Goal: Information Seeking & Learning: Learn about a topic

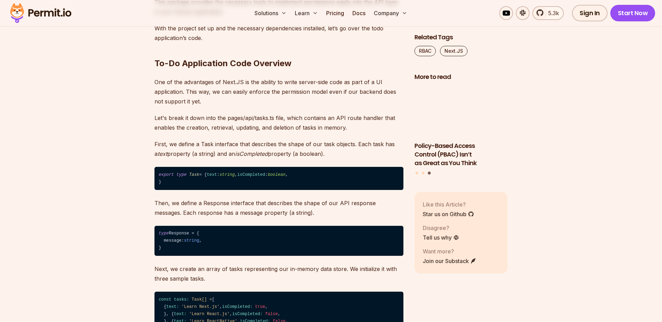
scroll to position [958, 0]
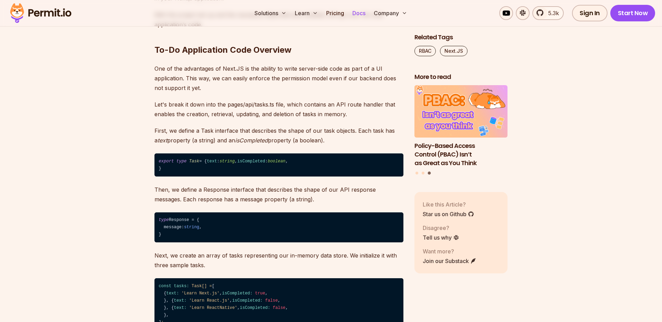
click at [357, 13] on link "Docs" at bounding box center [358, 13] width 19 height 14
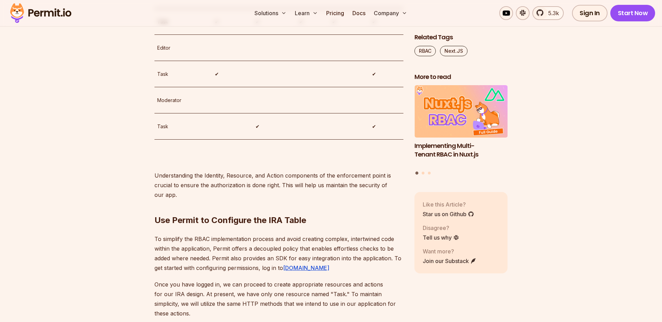
scroll to position [1956, 0]
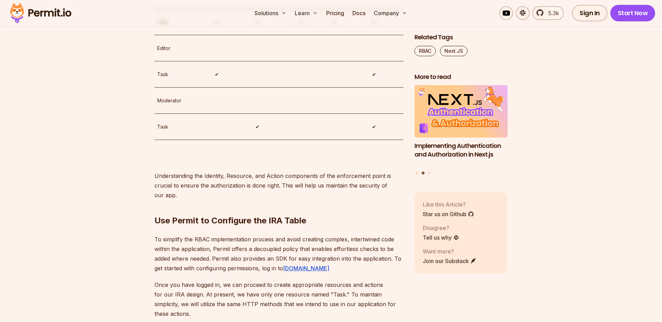
drag, startPoint x: 213, startPoint y: 56, endPoint x: 281, endPoint y: 61, distance: 68.0
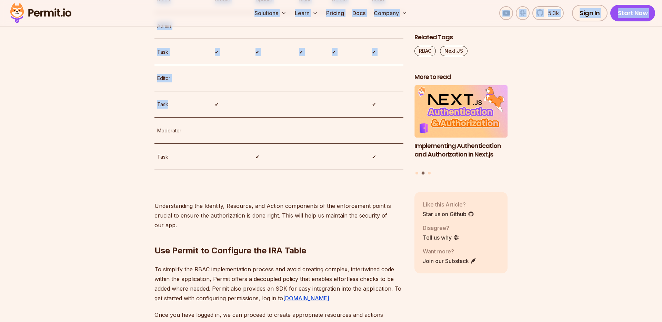
scroll to position [1911, 0]
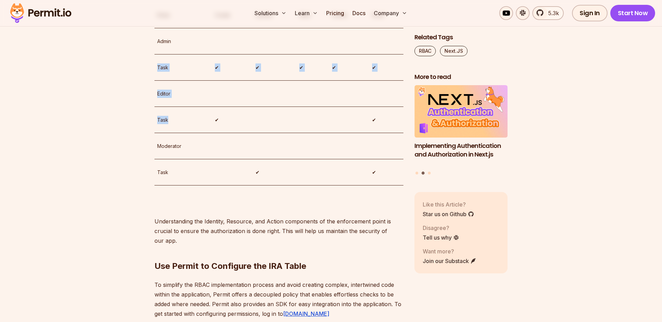
drag, startPoint x: 172, startPoint y: 186, endPoint x: 242, endPoint y: 127, distance: 90.7
click at [242, 127] on tbody "Roles Create Update [PERSON_NAME] Read Admin Task ✔ ✔ ✔ ✔ ✔ Editor Task ✔ ✔ Mod…" at bounding box center [278, 99] width 249 height 195
click at [242, 54] on td at bounding box center [232, 41] width 41 height 26
drag, startPoint x: 213, startPoint y: 111, endPoint x: 394, endPoint y: 112, distance: 180.9
click at [394, 28] on tr "Roles Create Update [PERSON_NAME] Read" at bounding box center [278, 15] width 249 height 26
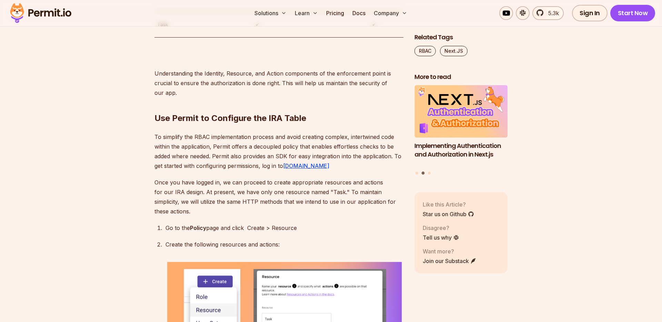
scroll to position [2061, 0]
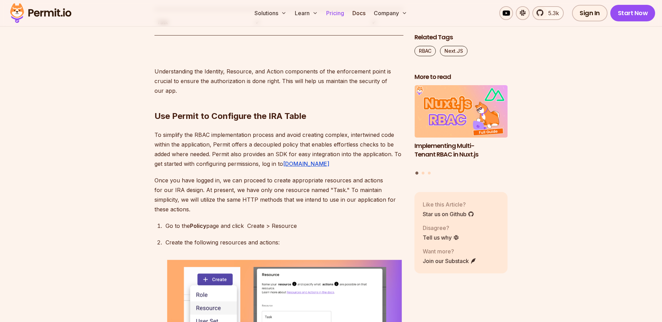
click at [342, 11] on link "Pricing" at bounding box center [334, 13] width 23 height 14
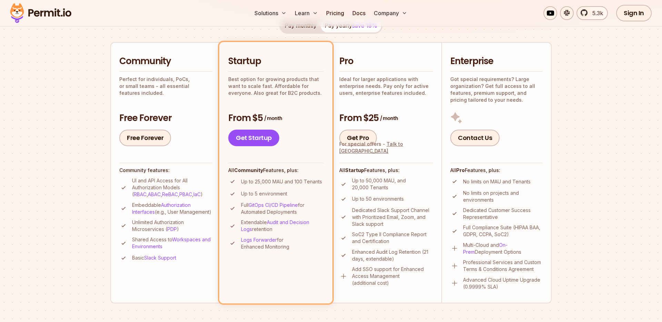
scroll to position [142, 0]
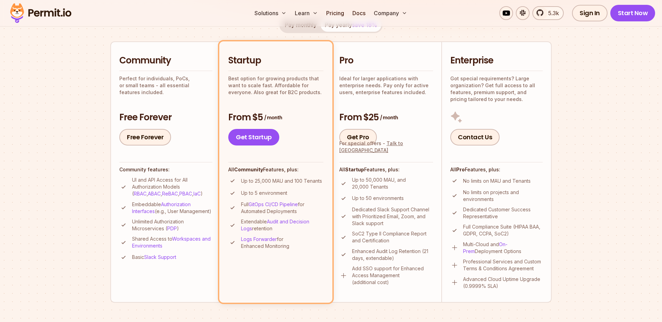
click at [179, 101] on div "Community Perfect for individuals, PoCs, or small teams - all essential feature…" at bounding box center [165, 99] width 93 height 91
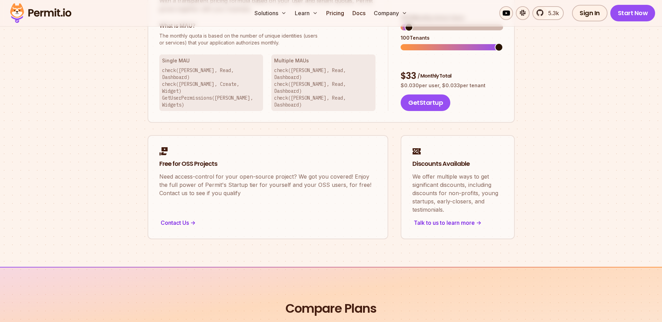
scroll to position [508, 0]
